Goal: Information Seeking & Learning: Learn about a topic

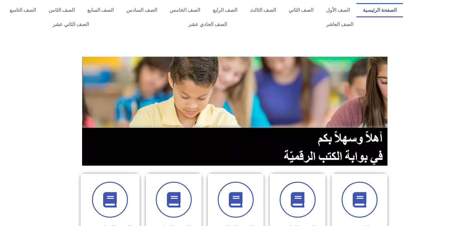
click at [432, 90] on section at bounding box center [235, 111] width 471 height 118
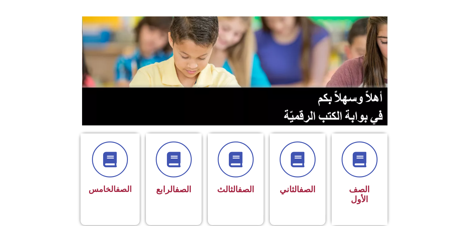
scroll to position [40, 0]
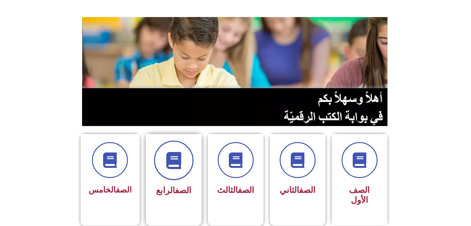
click at [171, 157] on icon at bounding box center [173, 160] width 17 height 17
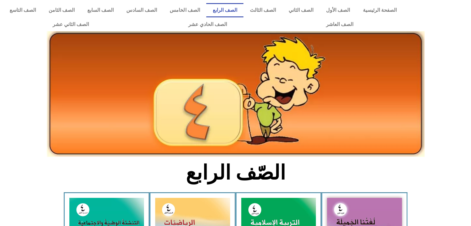
click at [442, 77] on icon at bounding box center [235, 79] width 471 height 47
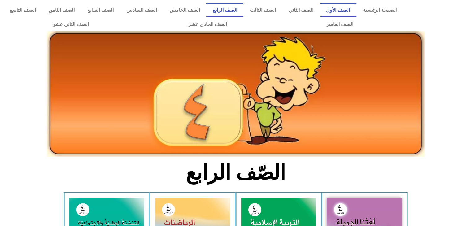
click at [336, 8] on link "الصف الأول" at bounding box center [338, 10] width 37 height 14
